Goal: Check status

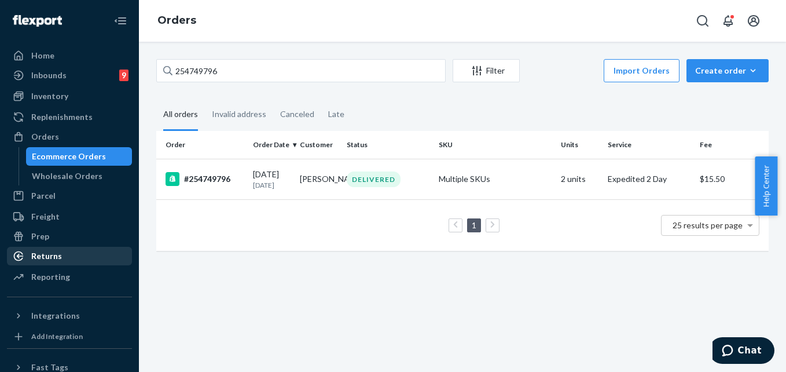
click at [45, 251] on div "Returns" at bounding box center [46, 256] width 31 height 12
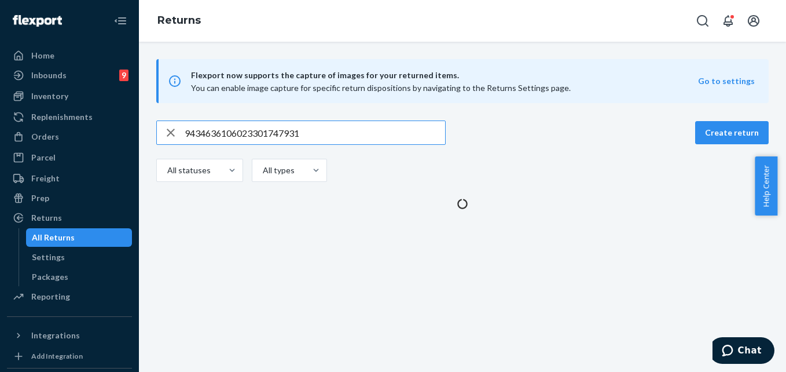
click at [223, 137] on input "9434636106023301747931" at bounding box center [315, 132] width 261 height 23
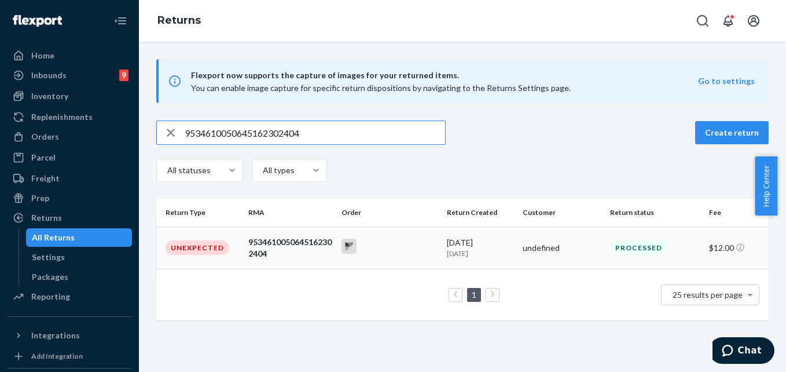
type input "9534610050645162302404"
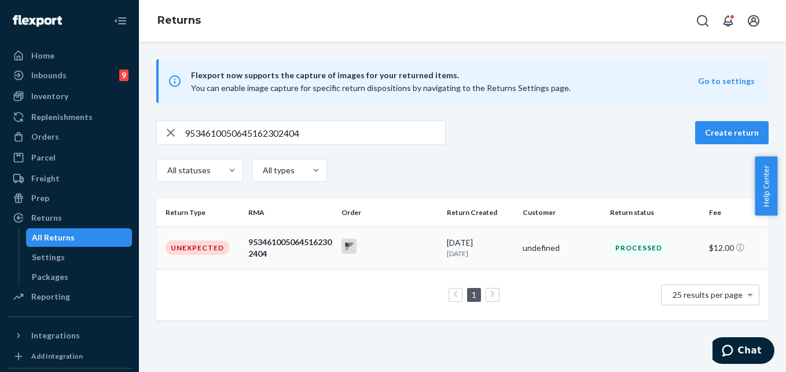
click at [379, 246] on div at bounding box center [390, 248] width 96 height 18
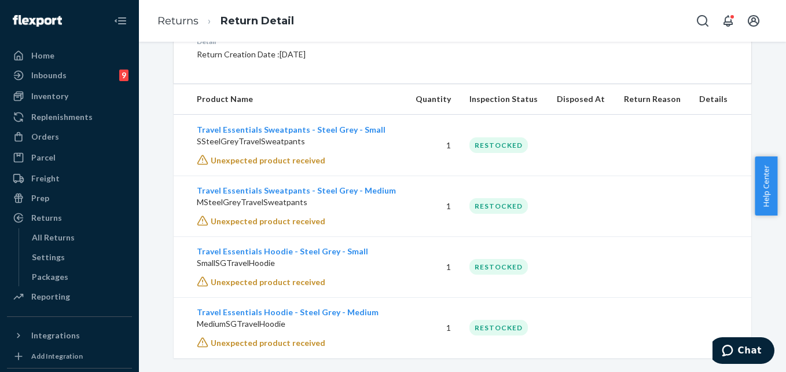
scroll to position [342, 0]
